Goal: Transaction & Acquisition: Obtain resource

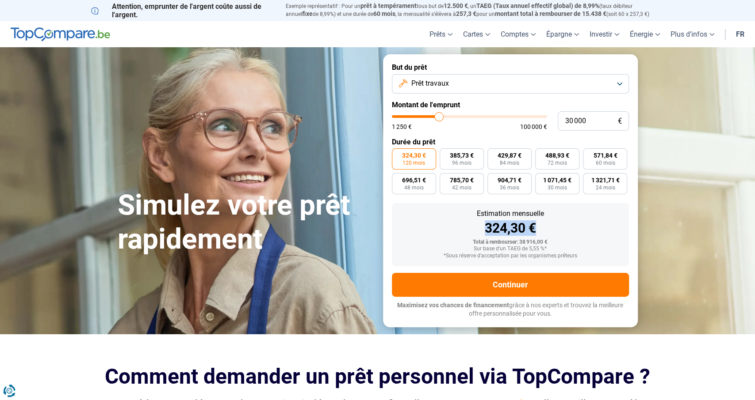
drag, startPoint x: 539, startPoint y: 230, endPoint x: 482, endPoint y: 227, distance: 56.7
click at [482, 227] on div "324,30 €" at bounding box center [510, 228] width 223 height 13
click at [549, 230] on div "324,30 €" at bounding box center [510, 228] width 223 height 13
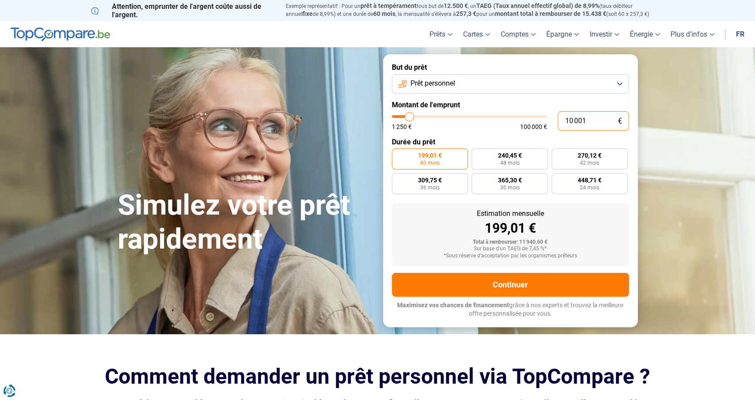
drag, startPoint x: 581, startPoint y: 124, endPoint x: 513, endPoint y: 126, distance: 68.1
click at [557, 126] on input "10 001" at bounding box center [592, 120] width 71 height 19
type input "3"
type input "1250"
type input "30"
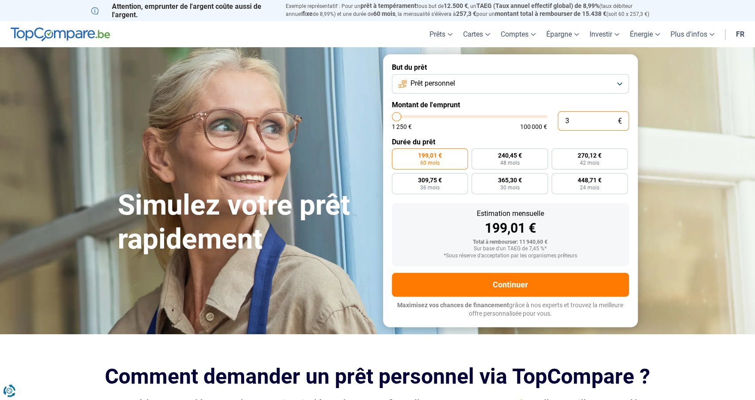
type input "1250"
type input "300"
type input "1250"
type input "3 000"
type input "3000"
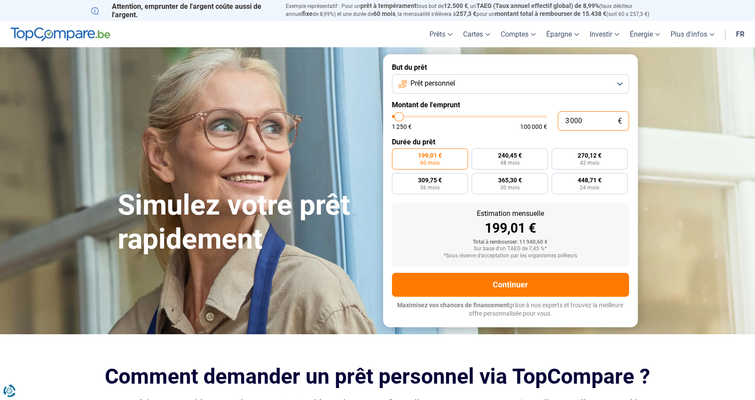
type input "30 000"
type input "30000"
radio input "false"
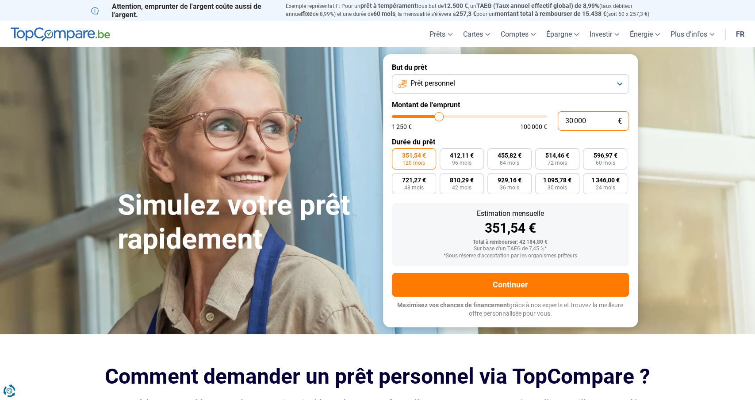
type input "30 000"
click at [483, 83] on button "Prêt personnel" at bounding box center [510, 83] width 237 height 19
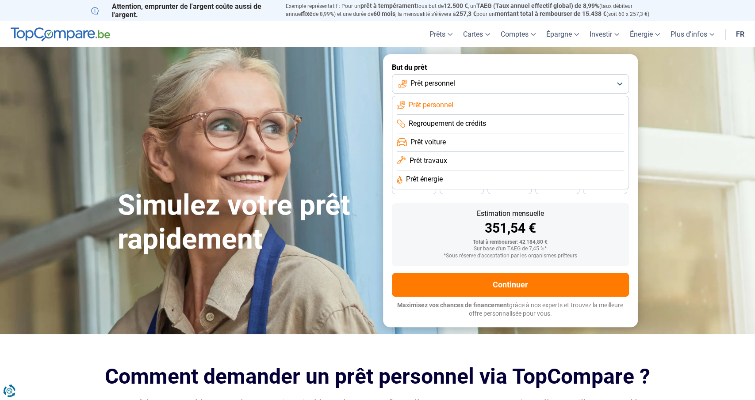
click at [454, 160] on li "Prêt travaux" at bounding box center [509, 161] width 227 height 19
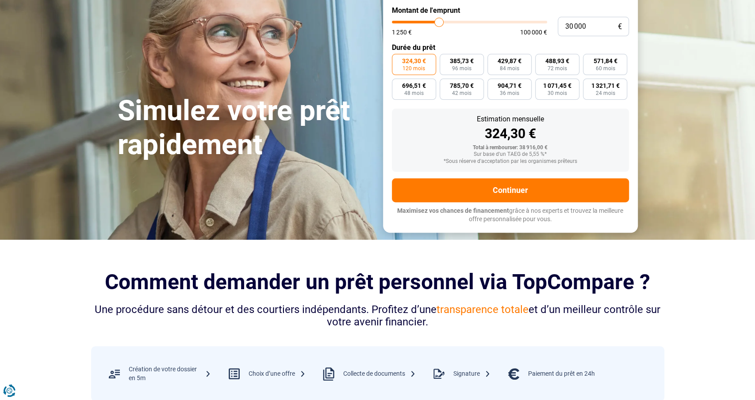
scroll to position [322, 0]
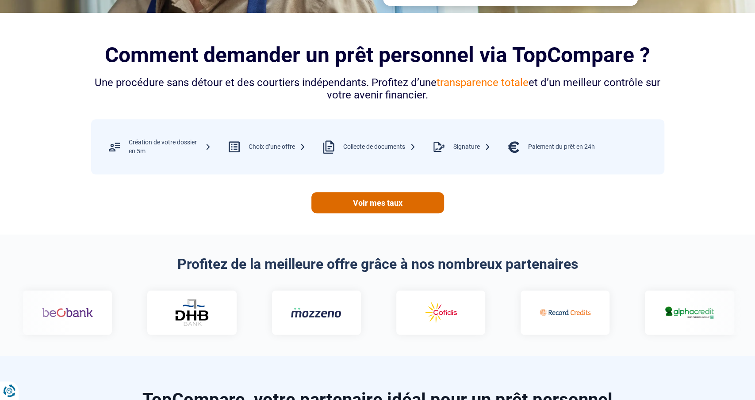
click at [376, 208] on link "Voir mes taux" at bounding box center [377, 202] width 133 height 21
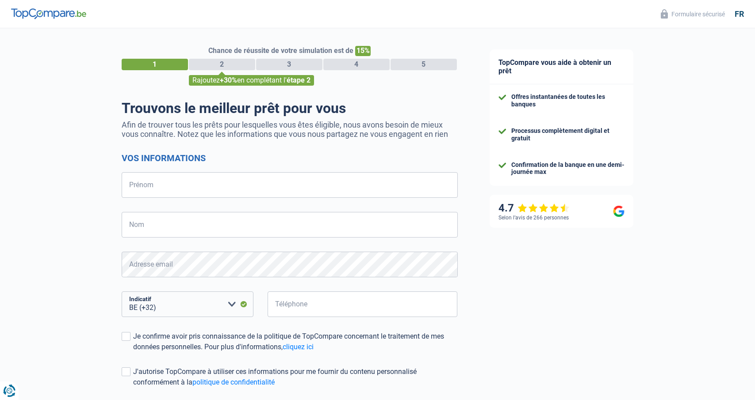
select select "32"
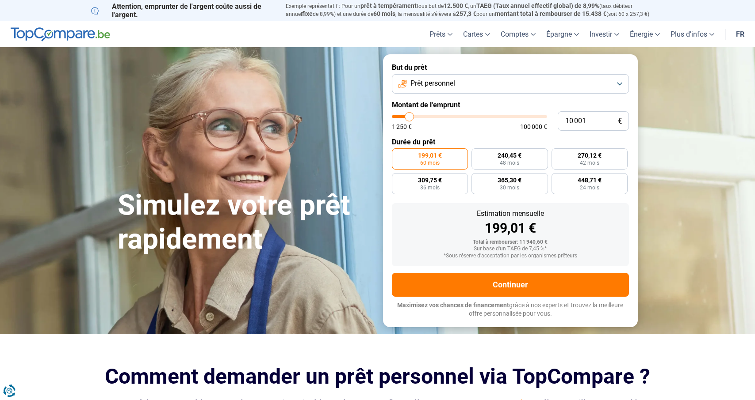
scroll to position [322, 0]
